Goal: Task Accomplishment & Management: Use online tool/utility

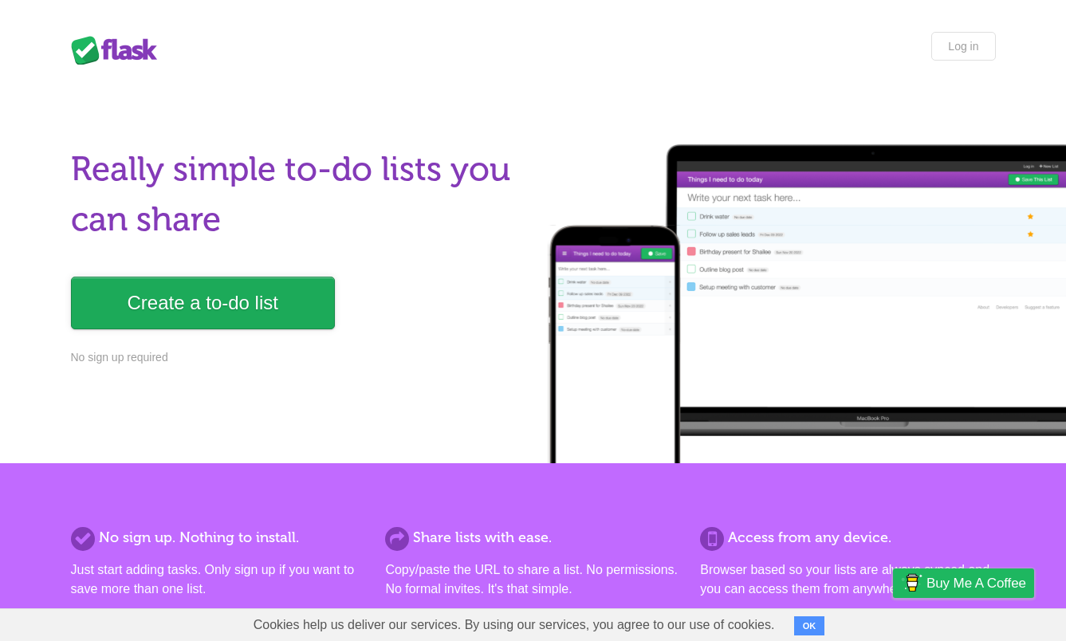
click at [175, 292] on link "Create a to-do list" at bounding box center [203, 303] width 264 height 53
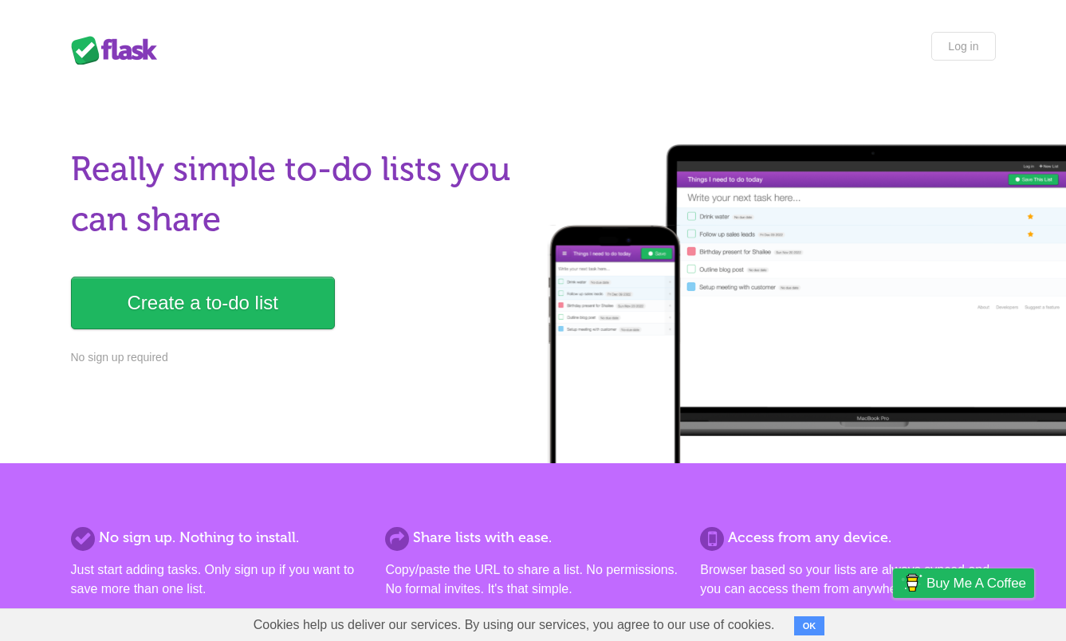
click at [140, 363] on p "No sign up required" at bounding box center [297, 357] width 453 height 17
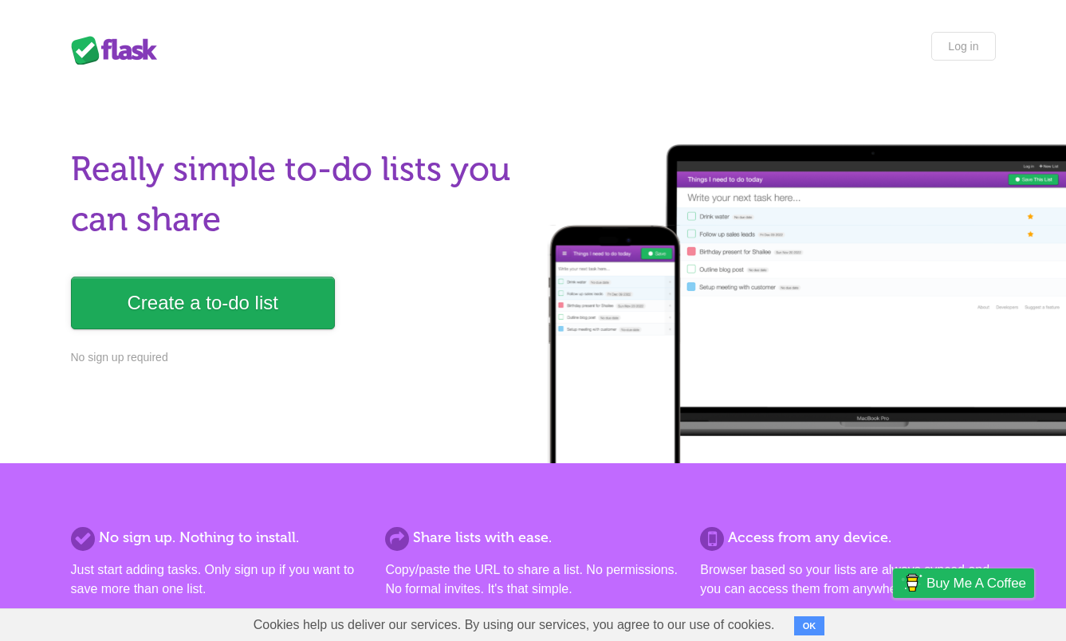
click at [213, 313] on link "Create a to-do list" at bounding box center [203, 303] width 264 height 53
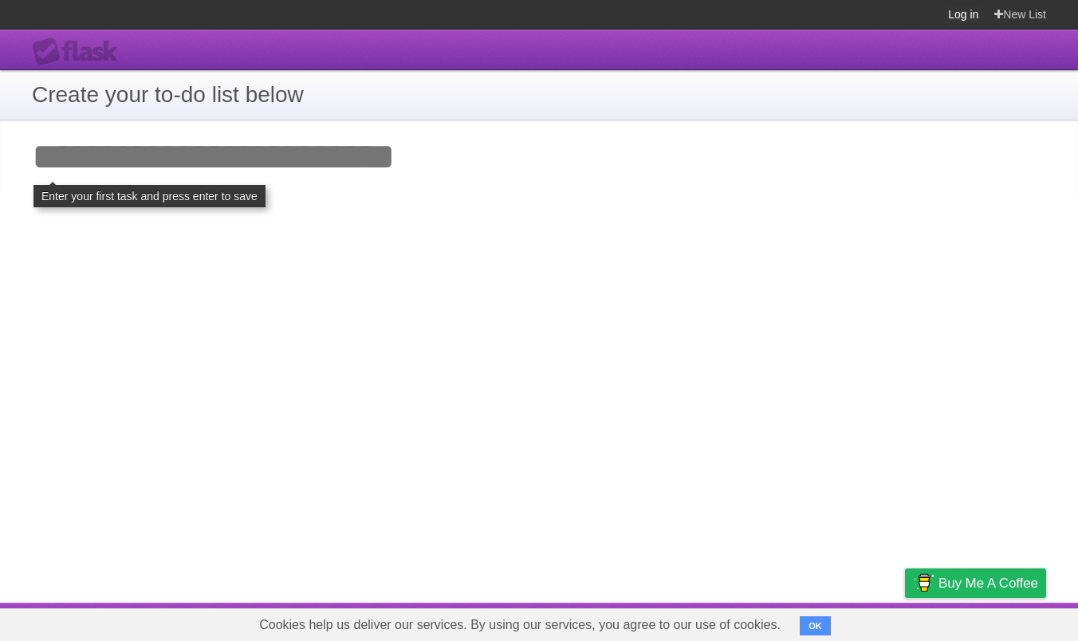
click at [968, 14] on link "Log in" at bounding box center [963, 14] width 30 height 29
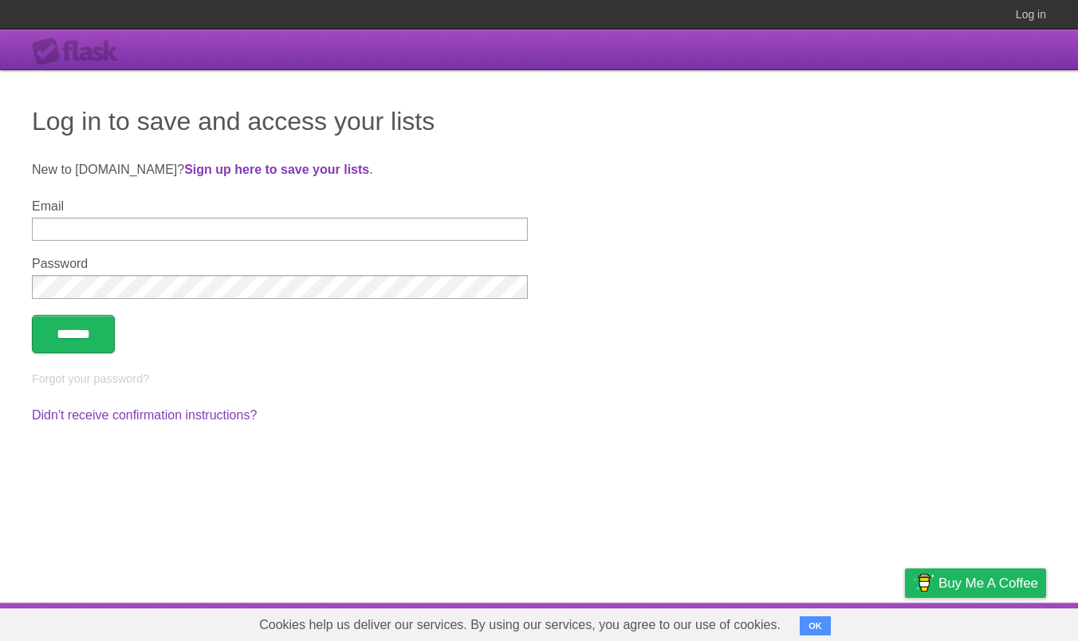
click at [820, 626] on button "OK" at bounding box center [815, 626] width 31 height 19
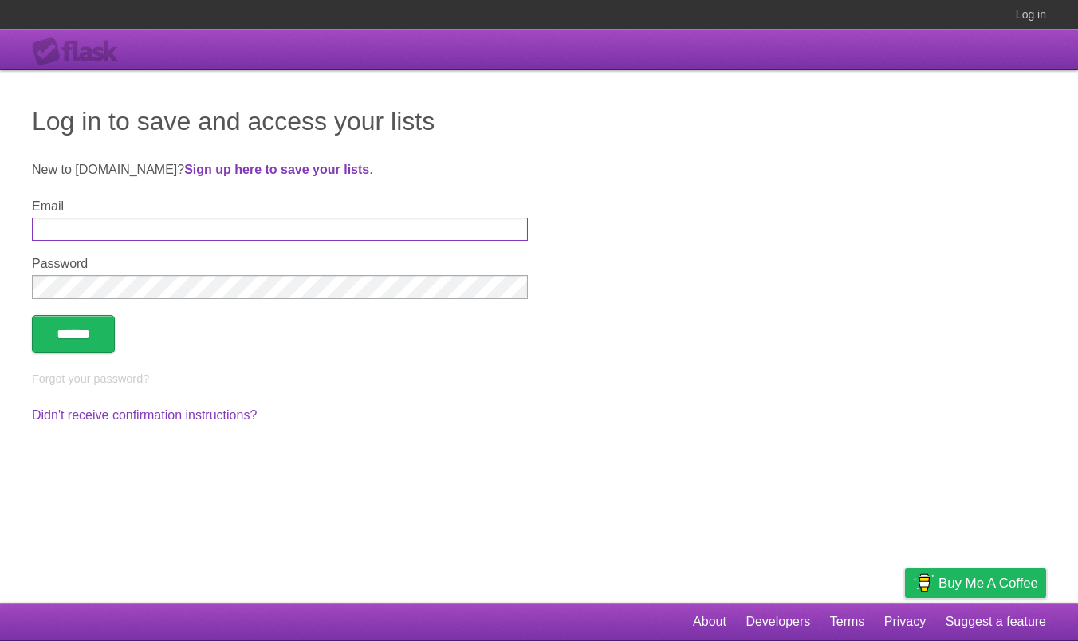
click at [157, 236] on input "Email" at bounding box center [280, 229] width 496 height 23
